Goal: Task Accomplishment & Management: Use online tool/utility

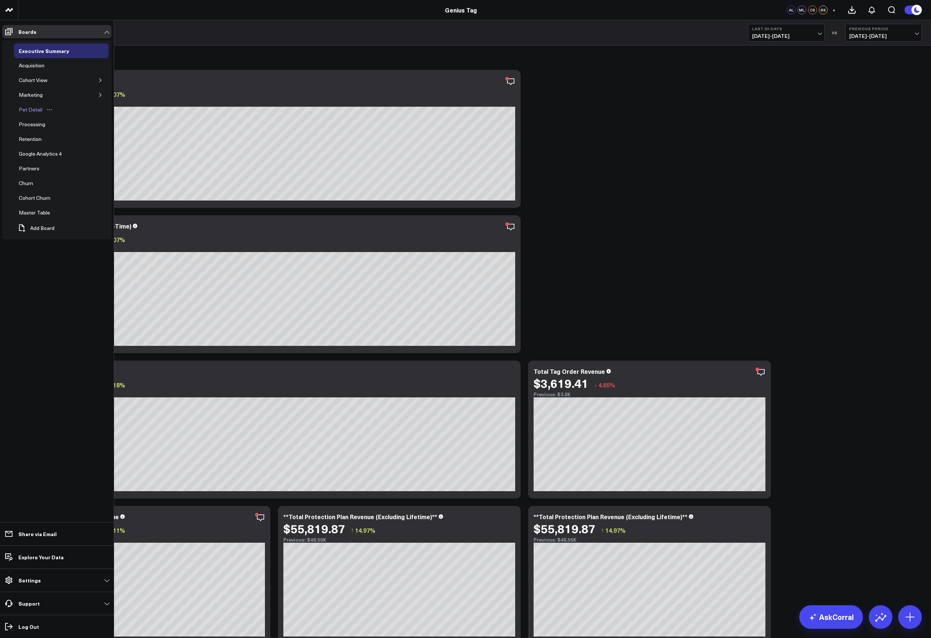
click at [33, 112] on div "Pet Detail" at bounding box center [30, 109] width 27 height 9
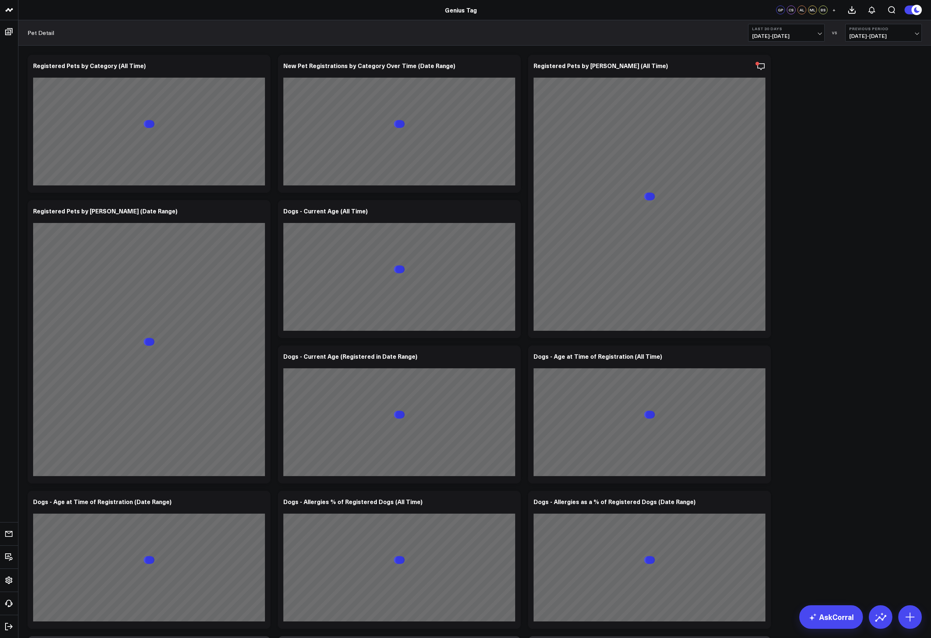
drag, startPoint x: 922, startPoint y: 131, endPoint x: 929, endPoint y: 127, distance: 7.9
click at [922, 131] on div "Modify via AI Copy link to widget Ask support Remove Create linked copy Executi…" at bounding box center [475, 570] width 902 height 1038
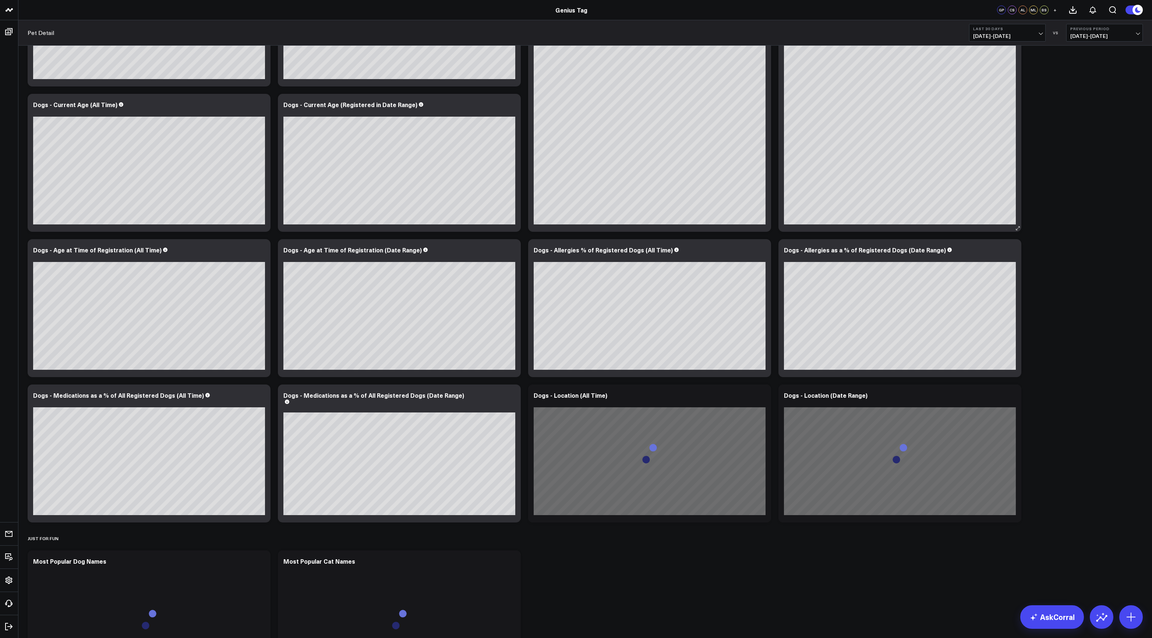
scroll to position [205, 0]
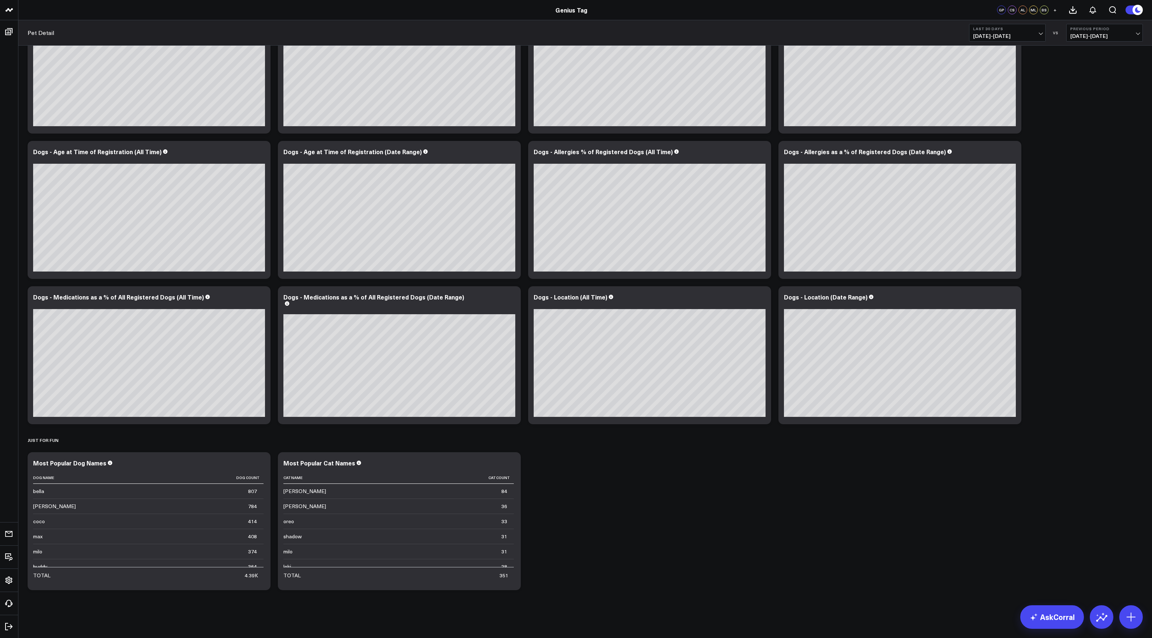
click at [931, 376] on div "Modify via AI Copy link to widget Ask support Remove Create linked copy Executi…" at bounding box center [585, 220] width 1123 height 748
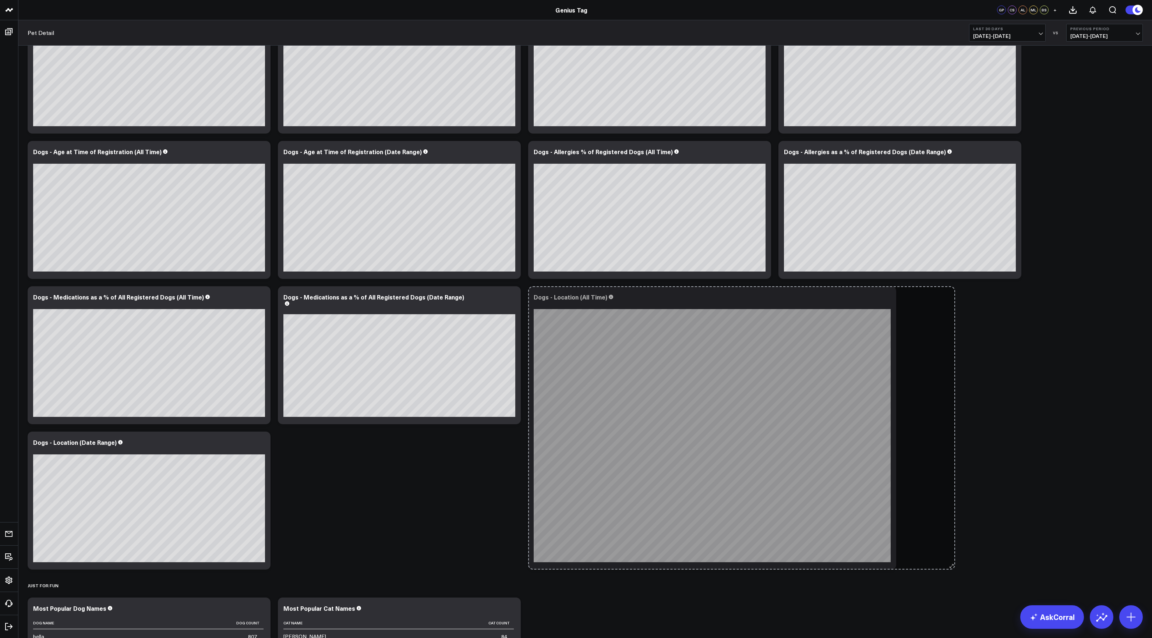
drag, startPoint x: 767, startPoint y: 420, endPoint x: 959, endPoint y: 622, distance: 278.3
click at [931, 622] on div "Modify via AI Copy link to widget Ask support Remove Create linked copy Executi…" at bounding box center [585, 292] width 1123 height 893
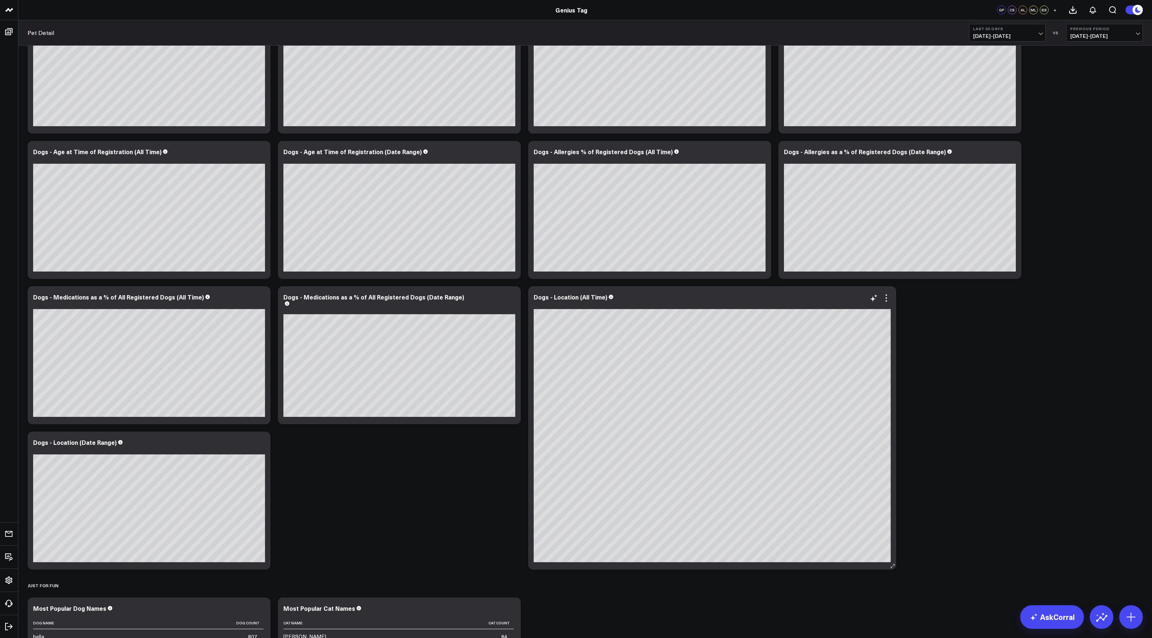
click at [891, 303] on div "Dogs - Location (All Time) [US_STATE]: 0.08%" at bounding box center [712, 427] width 368 height 283
click at [888, 301] on icon at bounding box center [886, 298] width 9 height 9
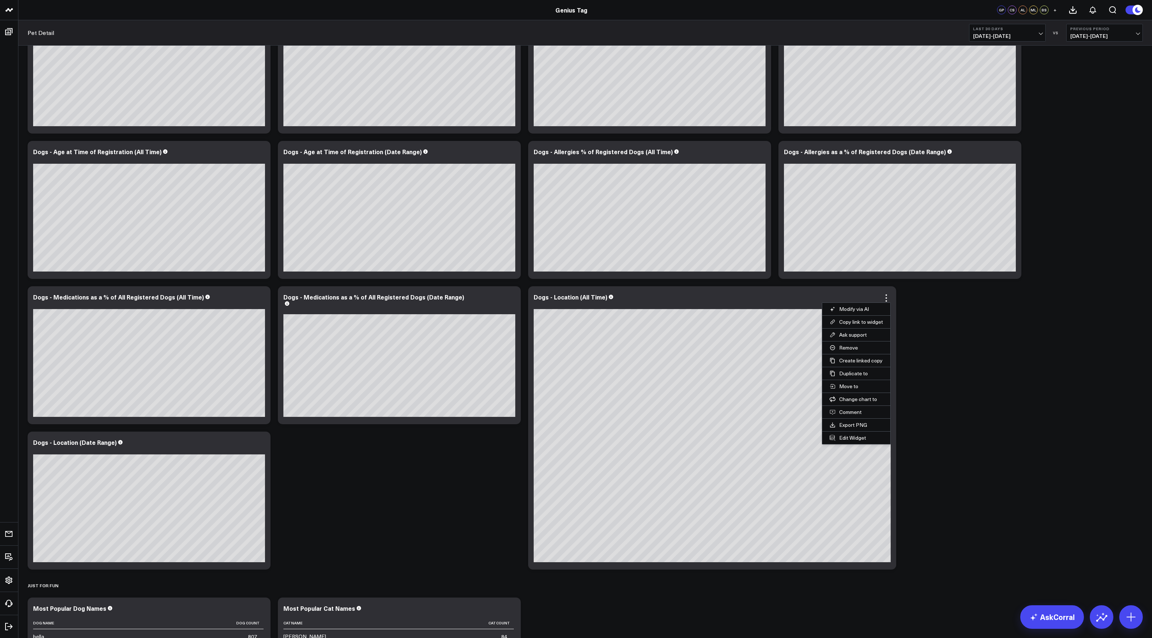
click at [868, 438] on button "Edit Widget" at bounding box center [856, 438] width 68 height 13
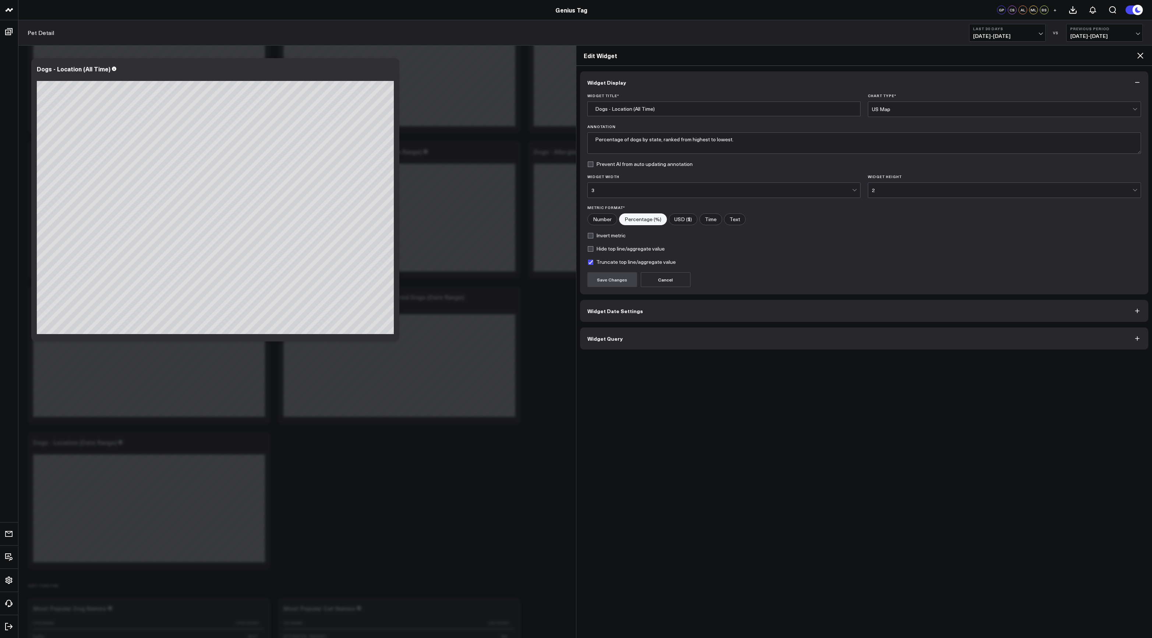
click at [931, 54] on icon at bounding box center [1140, 56] width 6 height 6
